Goal: Use online tool/utility: Utilize a website feature to perform a specific function

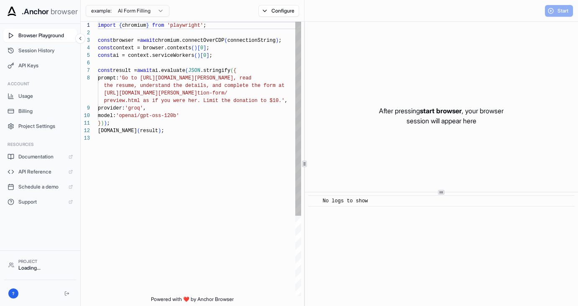
scroll to position [53, 0]
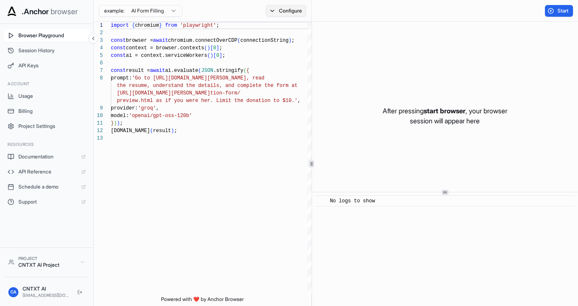
click at [292, 10] on button "Configure" at bounding box center [286, 11] width 41 height 12
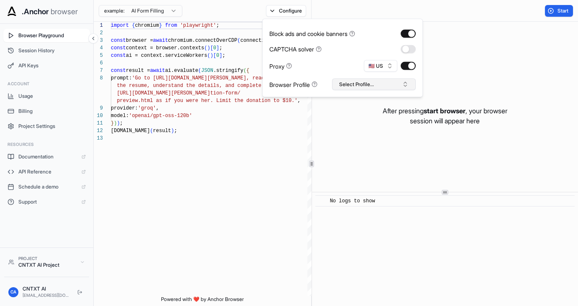
click at [355, 83] on button "Select Profile..." at bounding box center [374, 85] width 84 height 12
click at [195, 85] on div "import { chromium } from 'playwright' ; const browser = await chromium.connectO…" at bounding box center [212, 216] width 203 height 388
